Goal: Task Accomplishment & Management: Use online tool/utility

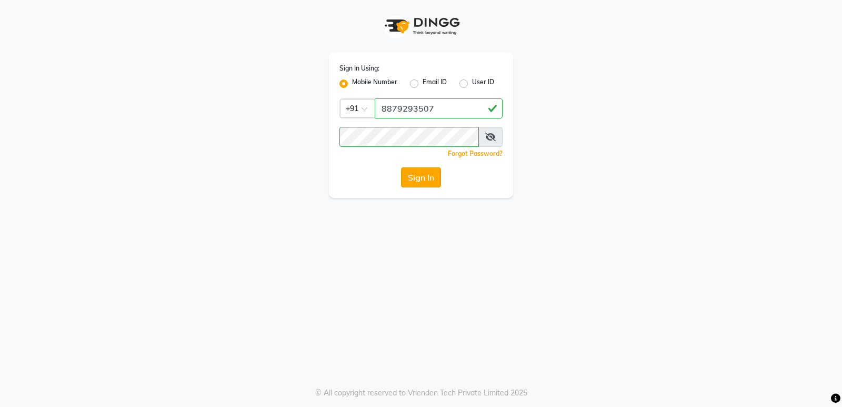
click at [420, 176] on button "Sign In" at bounding box center [421, 177] width 40 height 20
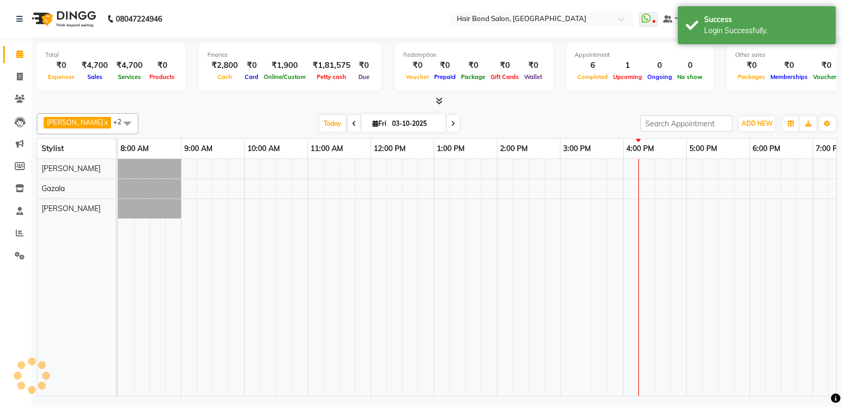
select select "en"
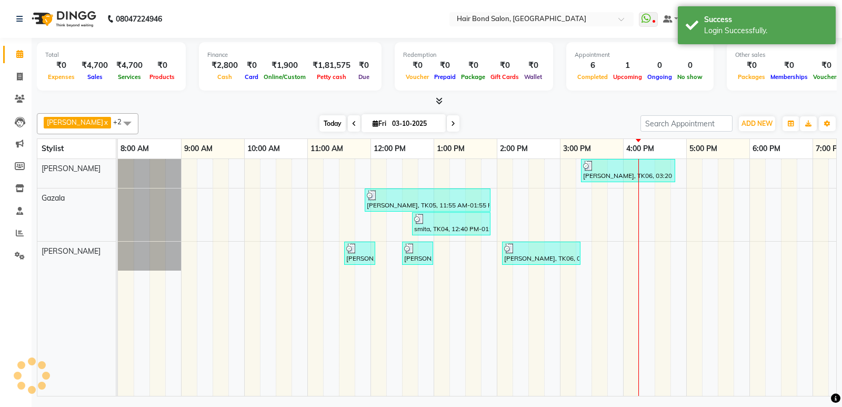
click at [325, 125] on span "Today" at bounding box center [333, 123] width 26 height 16
click at [605, 250] on div "[PERSON_NAME], TK06, 03:20 PM-04:50 PM, NAILS SERVICES - Fake Nails / Stick on …" at bounding box center [592, 277] width 948 height 237
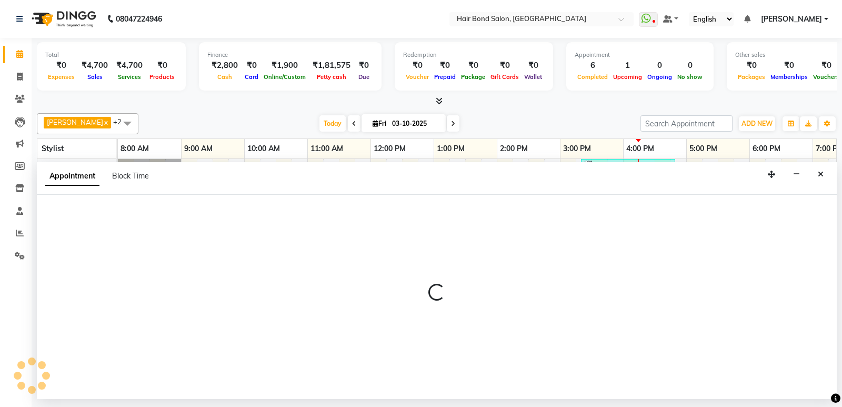
select select "90700"
select select "tentative"
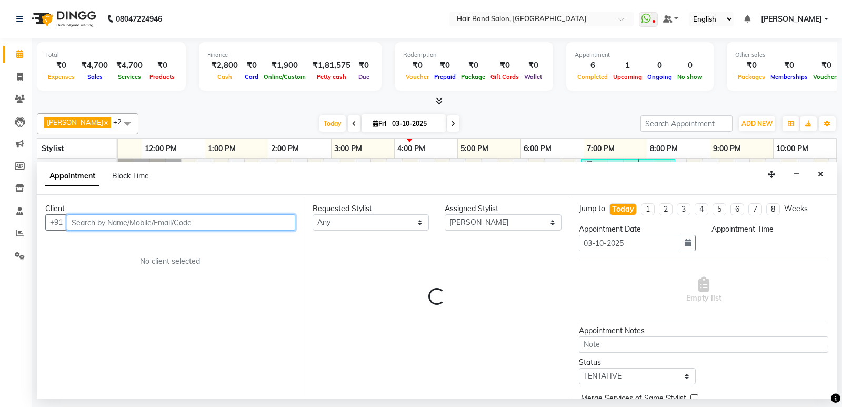
scroll to position [0, 229]
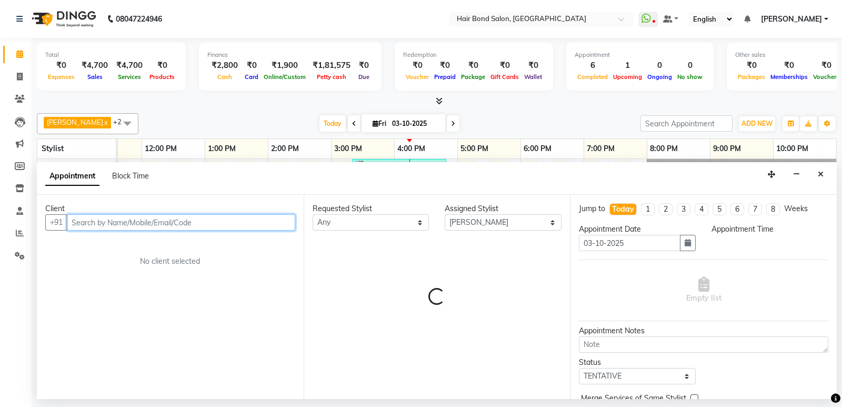
select select "930"
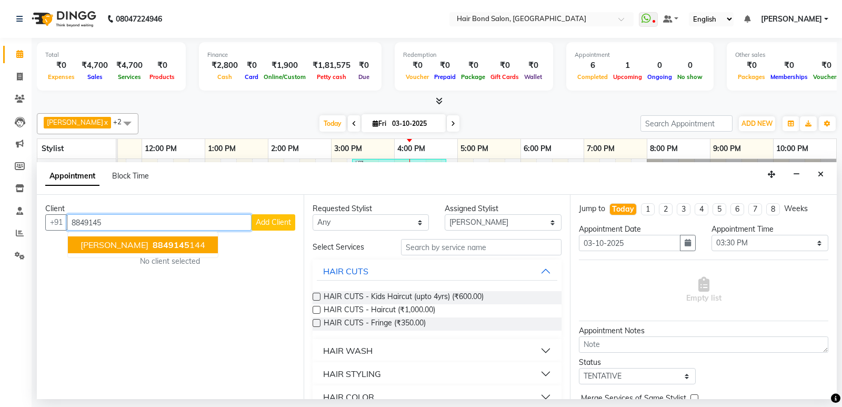
click at [163, 242] on span "8849145" at bounding box center [171, 245] width 37 height 11
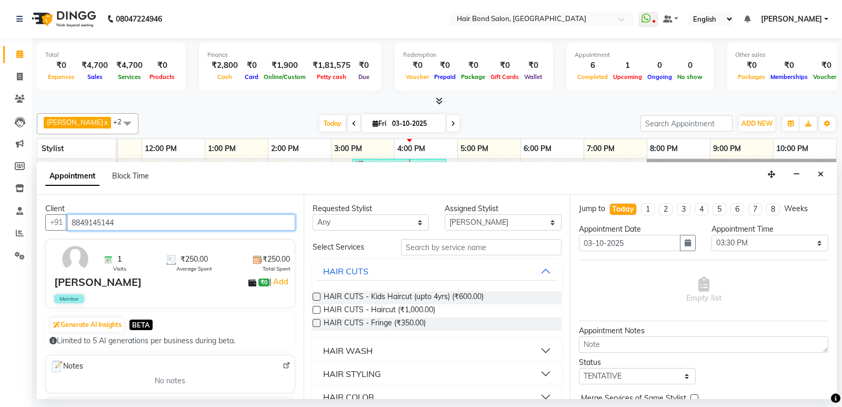
type input "8849145144"
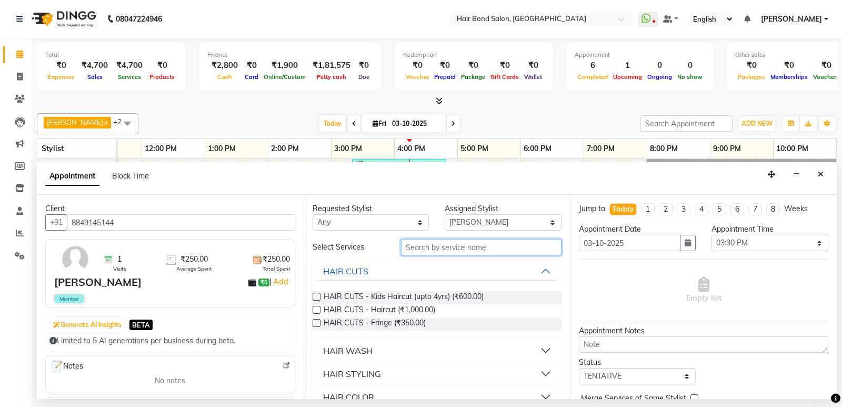
click at [493, 247] on input "text" at bounding box center [481, 247] width 161 height 16
type input "hair cut"
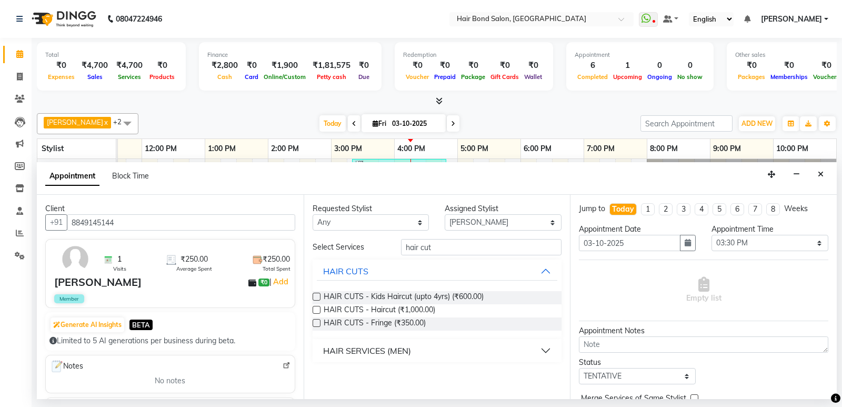
click at [361, 354] on div "HAIR SERVICES (MEN)" at bounding box center [367, 350] width 88 height 13
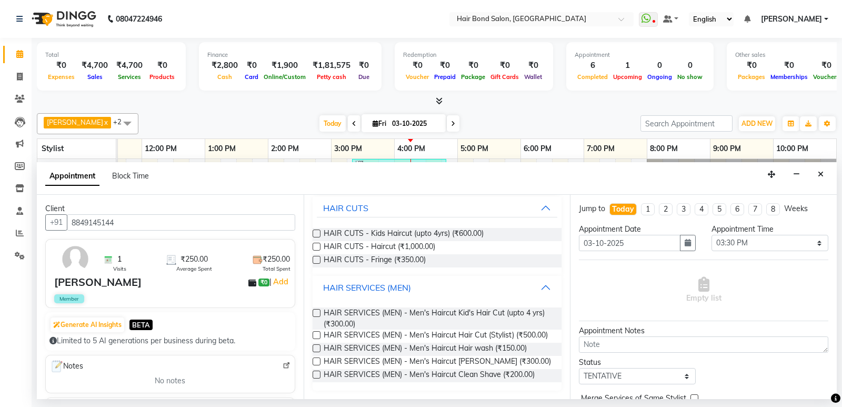
scroll to position [70, 0]
click at [317, 309] on label at bounding box center [317, 313] width 8 height 8
click at [317, 311] on input "checkbox" at bounding box center [316, 314] width 7 height 7
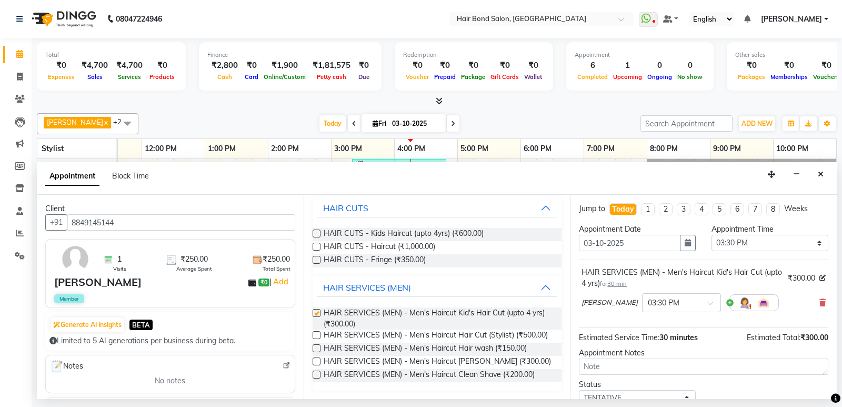
checkbox input "false"
click at [317, 364] on label at bounding box center [317, 361] width 8 height 8
click at [317, 364] on input "checkbox" at bounding box center [316, 362] width 7 height 7
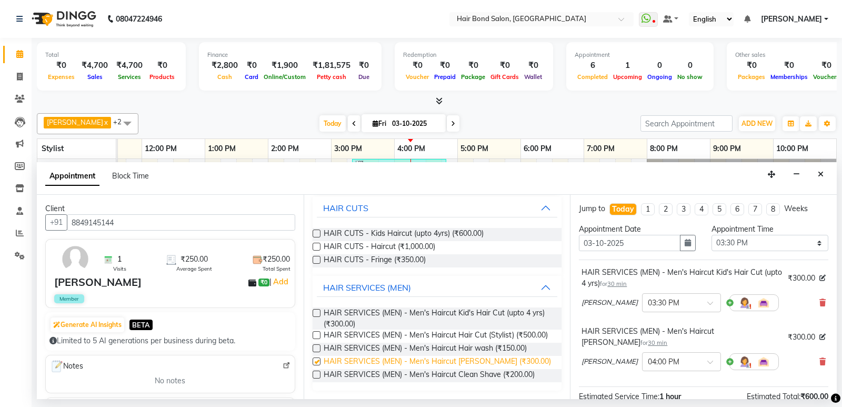
checkbox input "false"
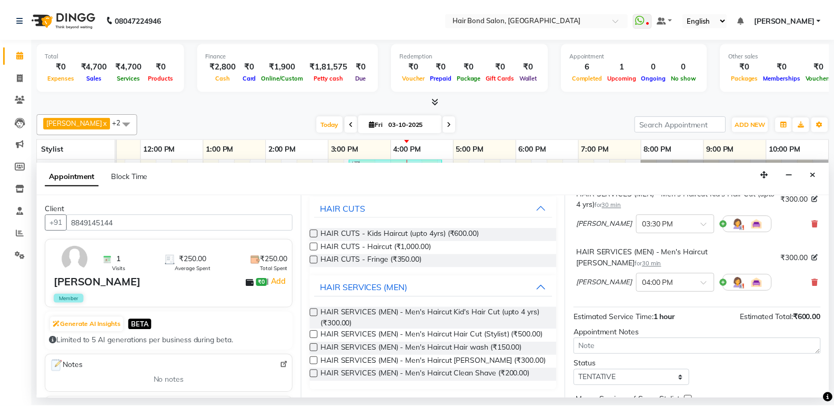
scroll to position [122, 0]
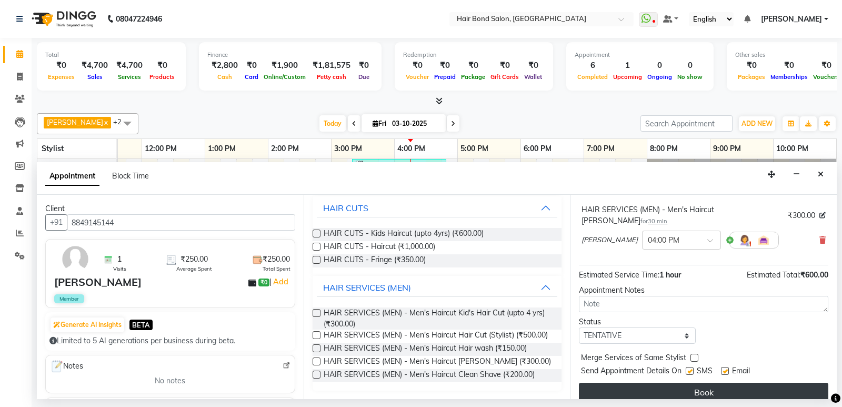
click at [679, 383] on button "Book" at bounding box center [704, 392] width 250 height 19
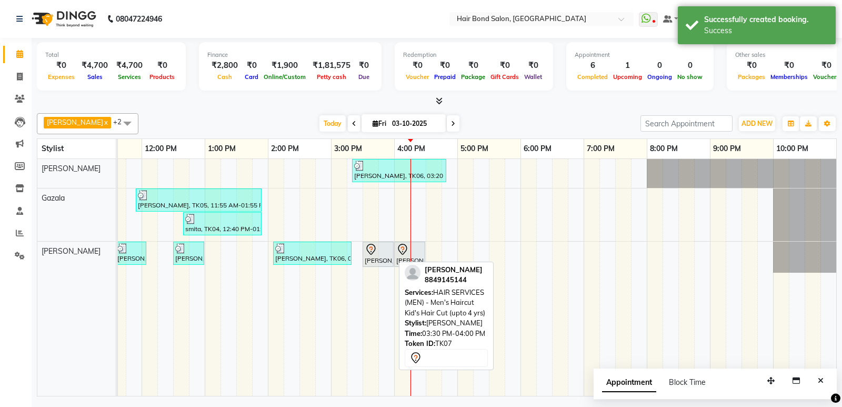
click at [382, 256] on div "[PERSON_NAME], TK07, 03:30 PM-04:00 PM, HAIR SERVICES (MEN) - Men's Haircut Kid…" at bounding box center [378, 254] width 29 height 22
select select "7"
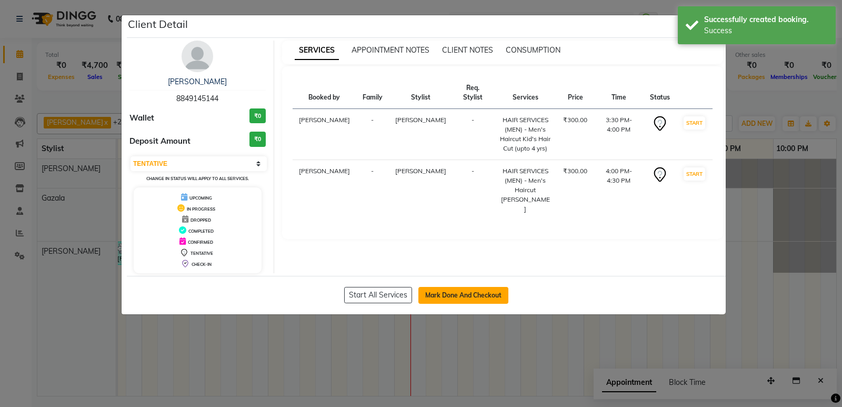
click at [444, 293] on button "Mark Done And Checkout" at bounding box center [464, 295] width 90 height 17
select select "8721"
select select "service"
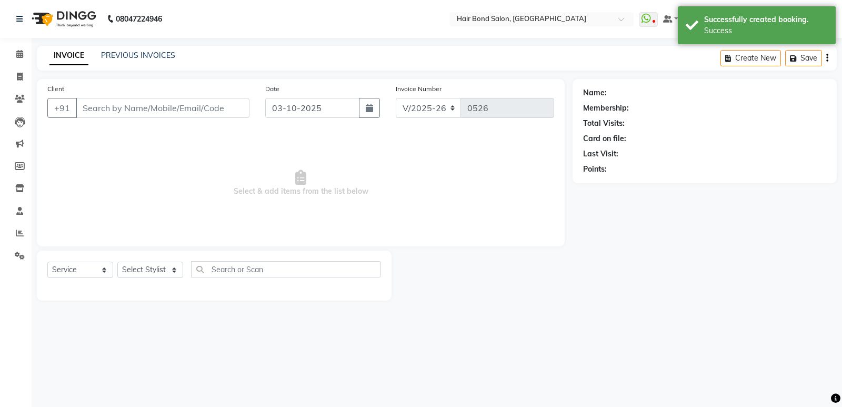
type input "8849145144"
select select "90700"
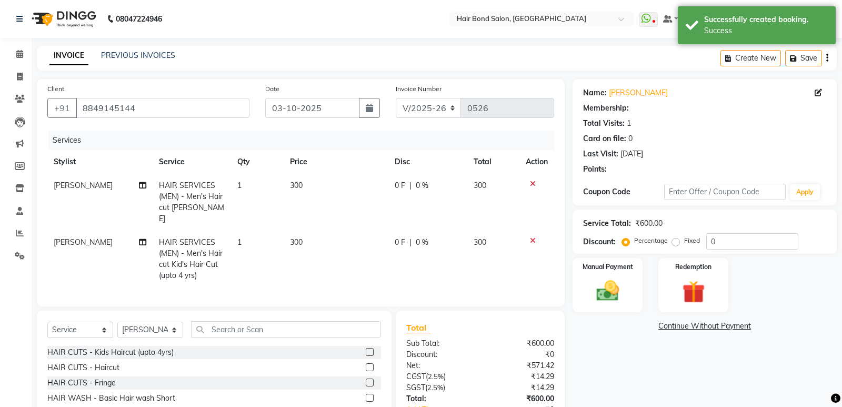
select select "1: Object"
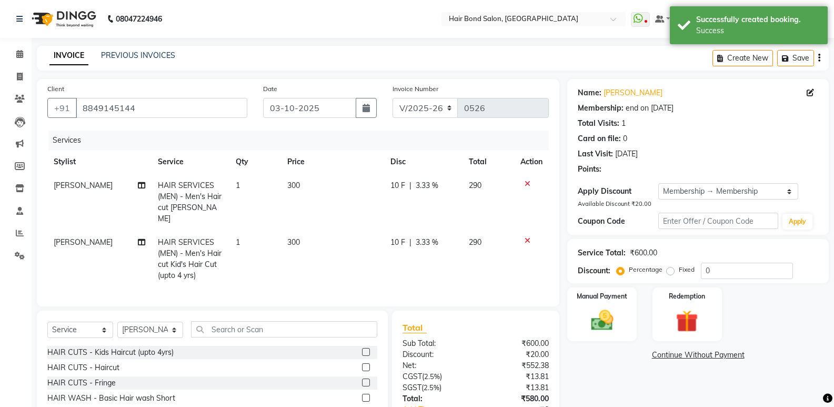
type input "20"
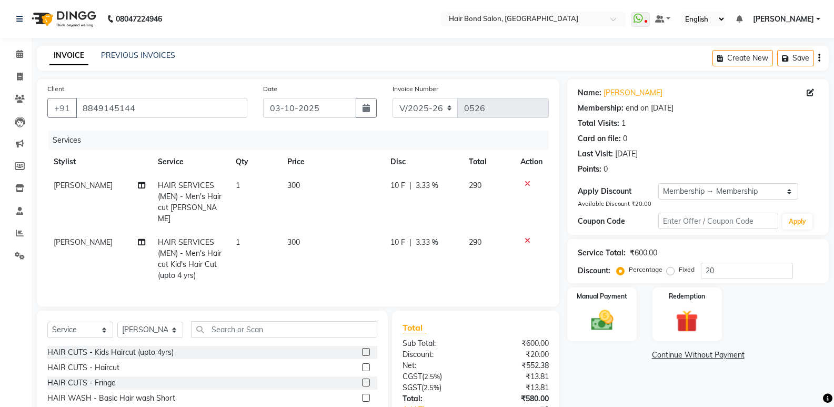
click at [299, 184] on span "300" at bounding box center [293, 185] width 13 height 9
select select "90700"
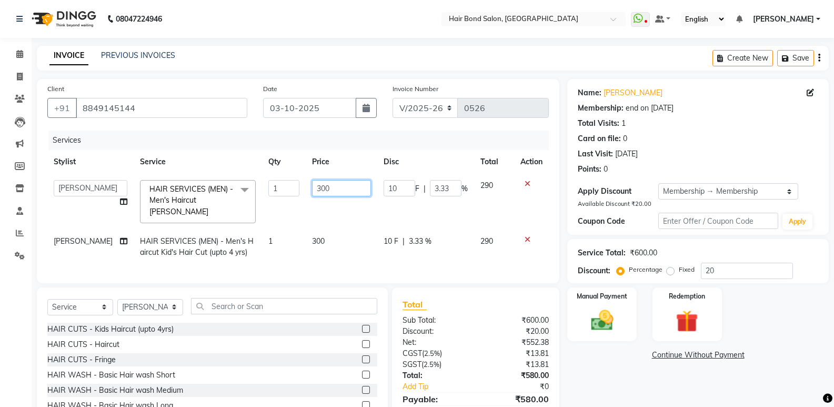
click at [331, 189] on input "300" at bounding box center [341, 188] width 59 height 16
type input "3"
type input "200"
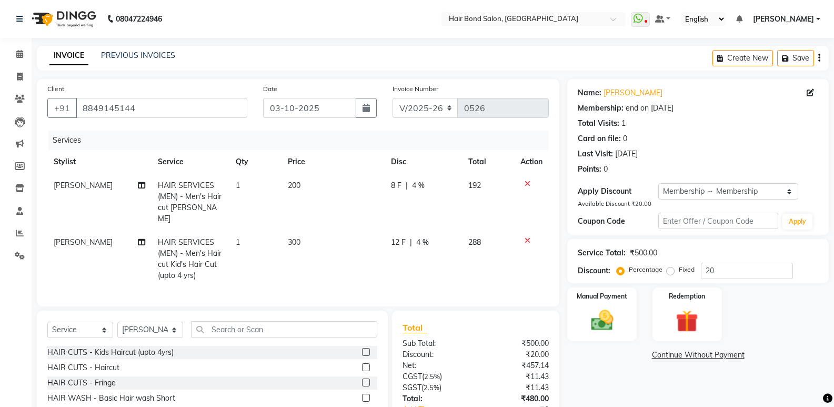
click at [324, 231] on td "300" at bounding box center [333, 259] width 103 height 57
select select "90700"
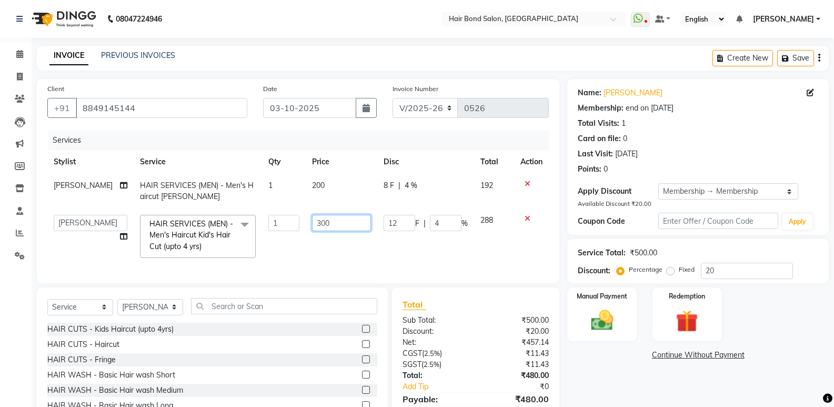
click at [324, 228] on input "300" at bounding box center [341, 223] width 59 height 16
type input "3"
type input "300"
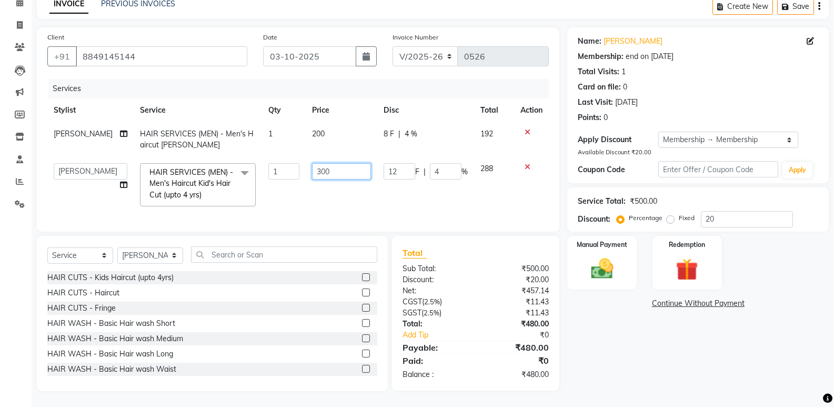
scroll to position [59, 0]
click at [634, 354] on div "Name: [PERSON_NAME] Membership: end on [DATE] Total Visits: 1 Card on file: 0 L…" at bounding box center [703, 209] width 270 height 364
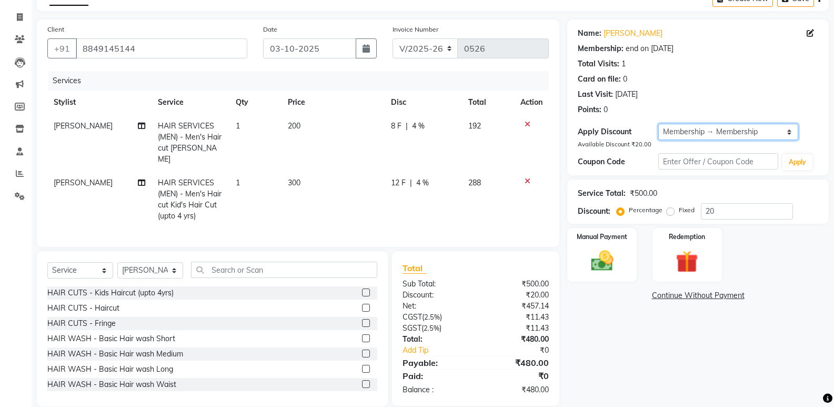
click at [712, 132] on select "Select Membership → Membership" at bounding box center [729, 132] width 140 height 16
select select "0:"
click at [659, 124] on select "Select Membership → Membership" at bounding box center [729, 132] width 140 height 16
type input "0"
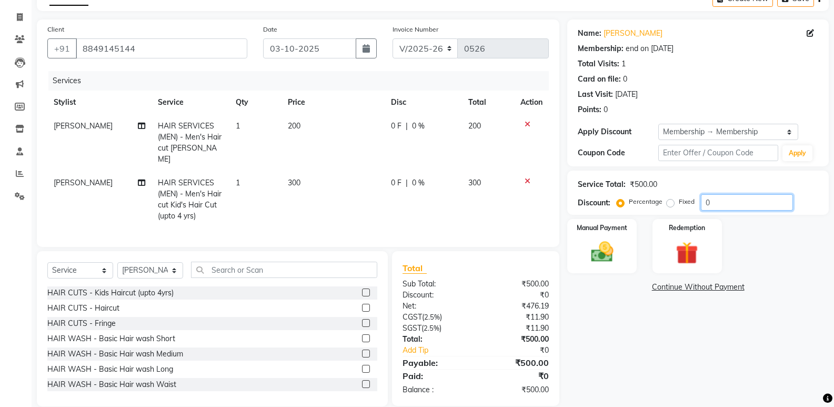
click at [729, 204] on input "0" at bounding box center [747, 202] width 92 height 16
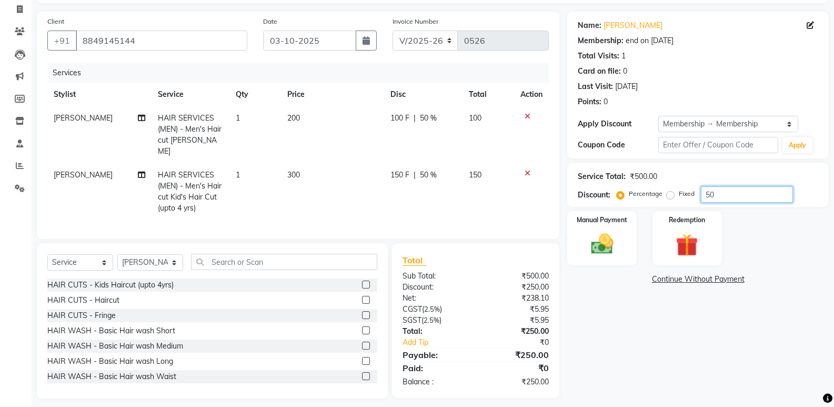
scroll to position [72, 0]
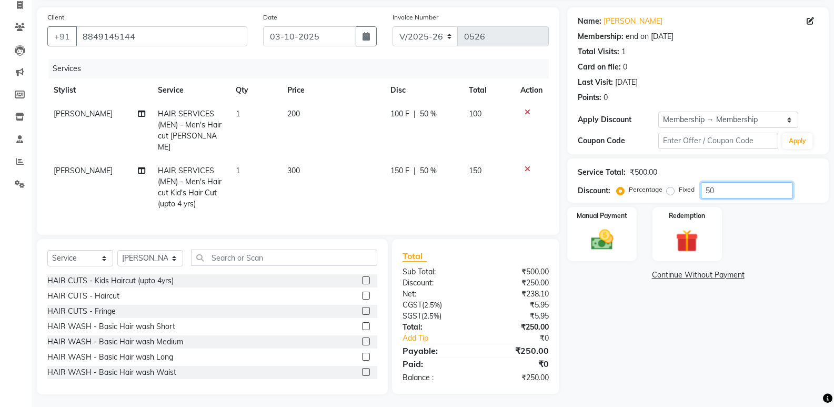
type input "50"
click at [421, 185] on td "150 F | 50 %" at bounding box center [423, 187] width 78 height 57
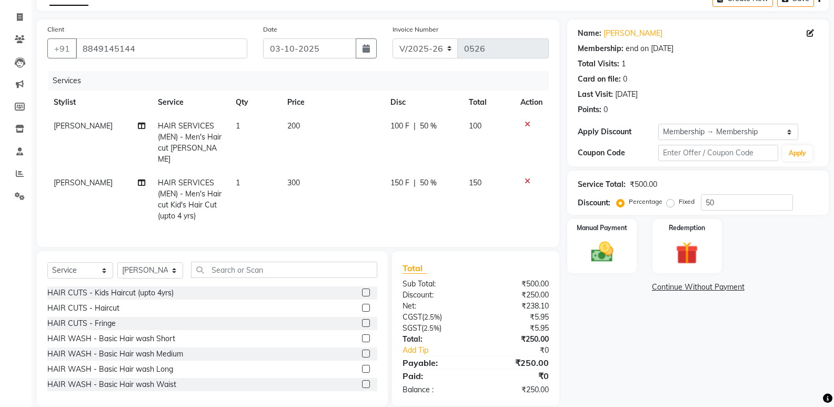
select select "90700"
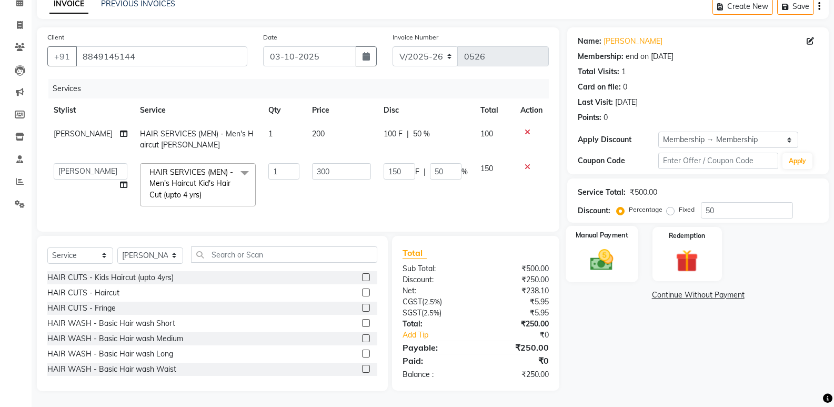
click at [601, 250] on img at bounding box center [601, 259] width 37 height 27
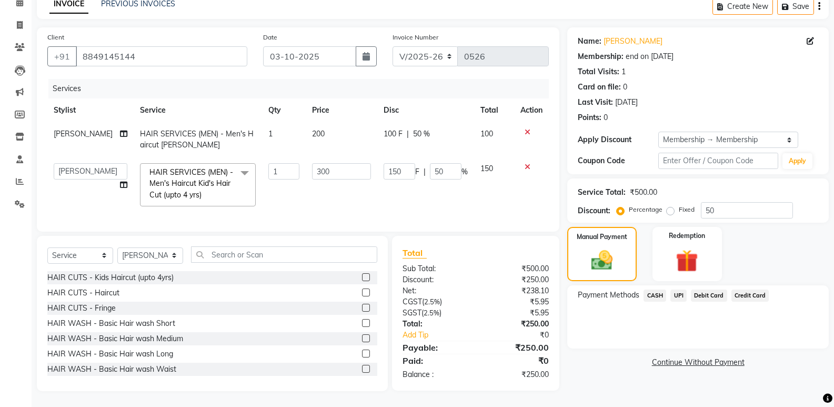
click at [678, 290] on span "UPI" at bounding box center [679, 296] width 16 height 12
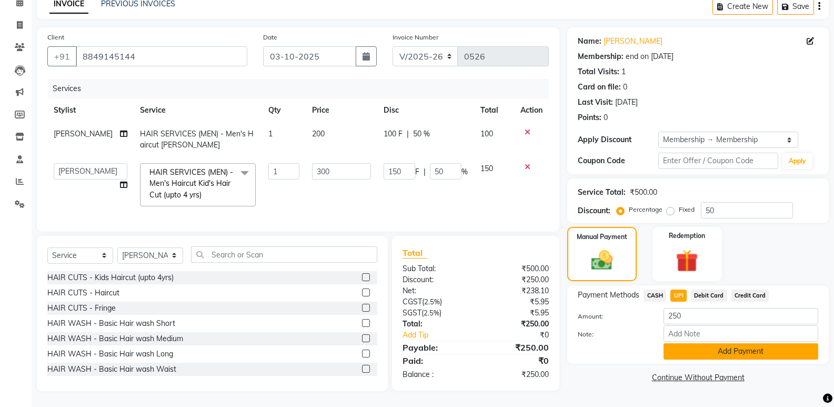
click at [688, 343] on button "Add Payment" at bounding box center [741, 351] width 155 height 16
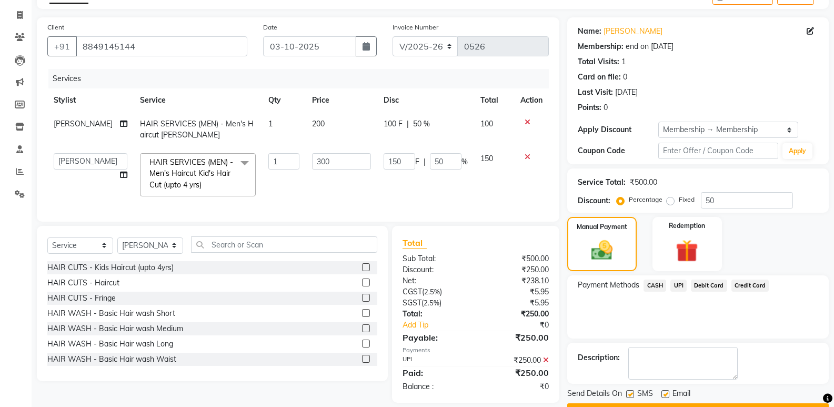
scroll to position [90, 0]
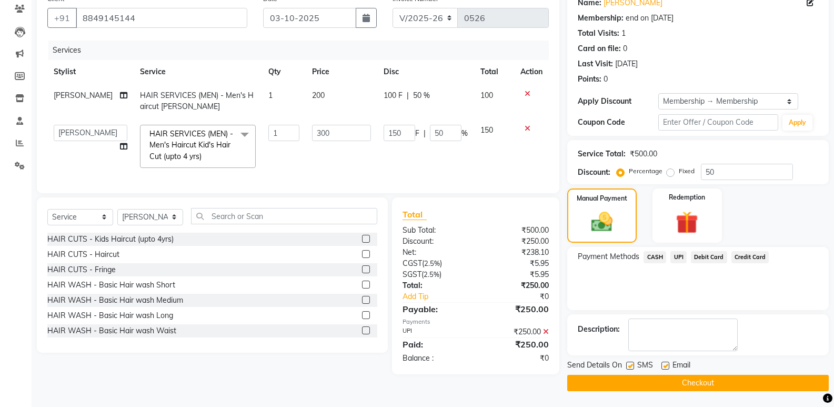
click at [655, 383] on button "Checkout" at bounding box center [699, 383] width 262 height 16
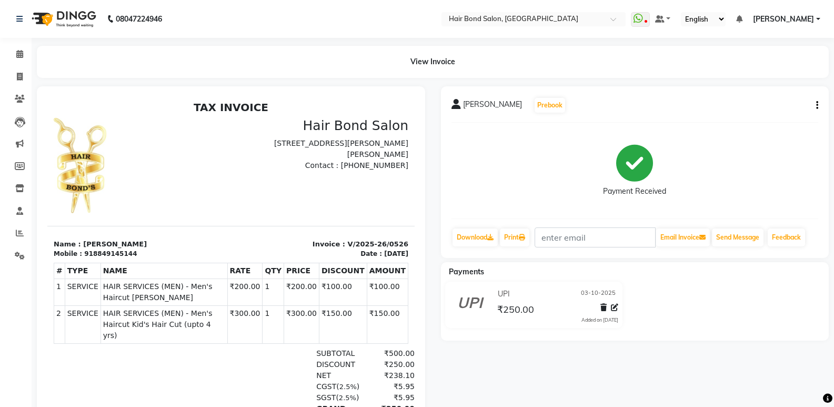
click at [7, 43] on div "Calendar Invoice Clients Leads Marketing Members Inventory Staff Reports Settin…" at bounding box center [71, 250] width 142 height 441
click at [24, 51] on span at bounding box center [20, 54] width 18 height 12
